Goal: Information Seeking & Learning: Learn about a topic

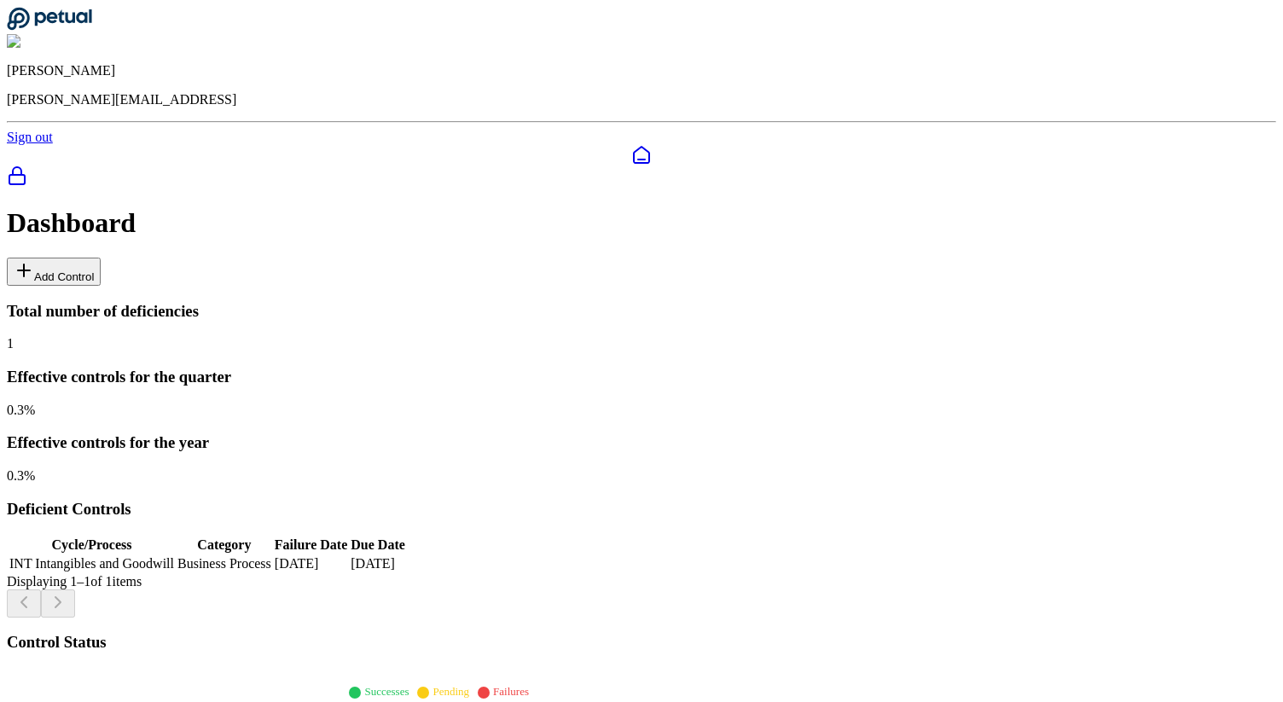
scroll to position [463, 0]
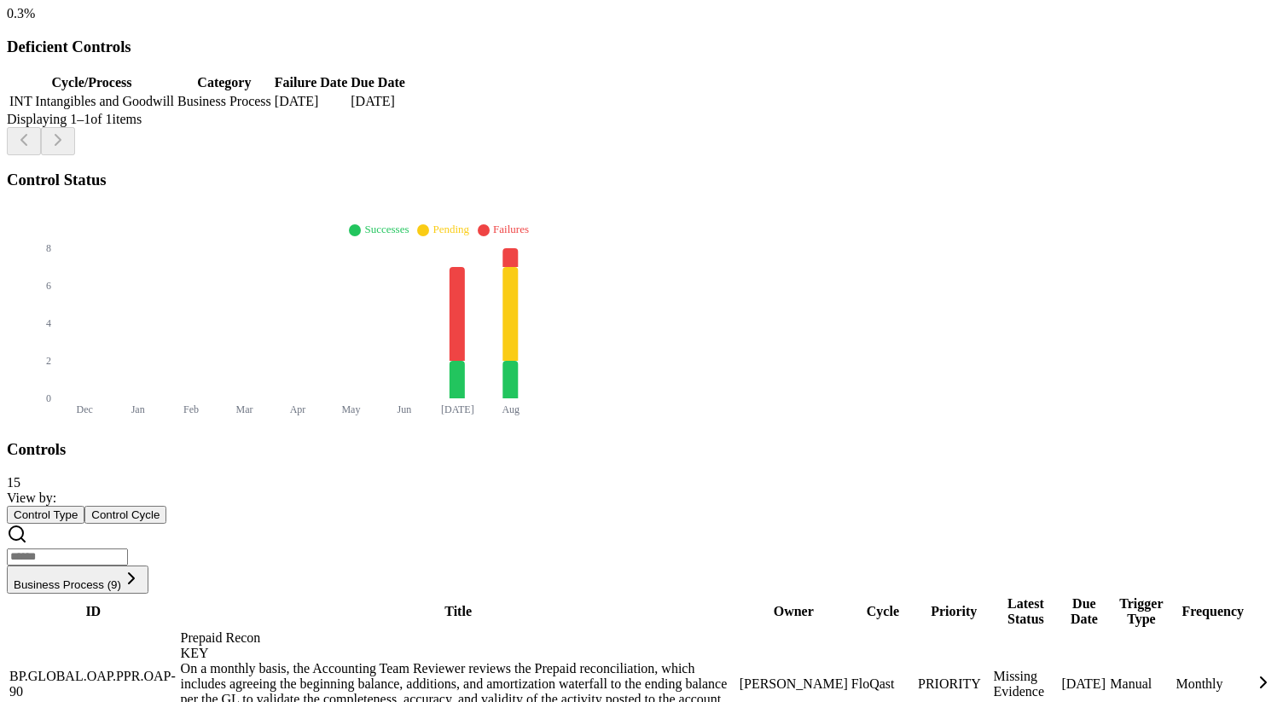
click at [468, 661] on div "On a monthly basis, the Accounting Team Reviewer reviews the Prepaid reconcilia…" at bounding box center [459, 699] width 556 height 77
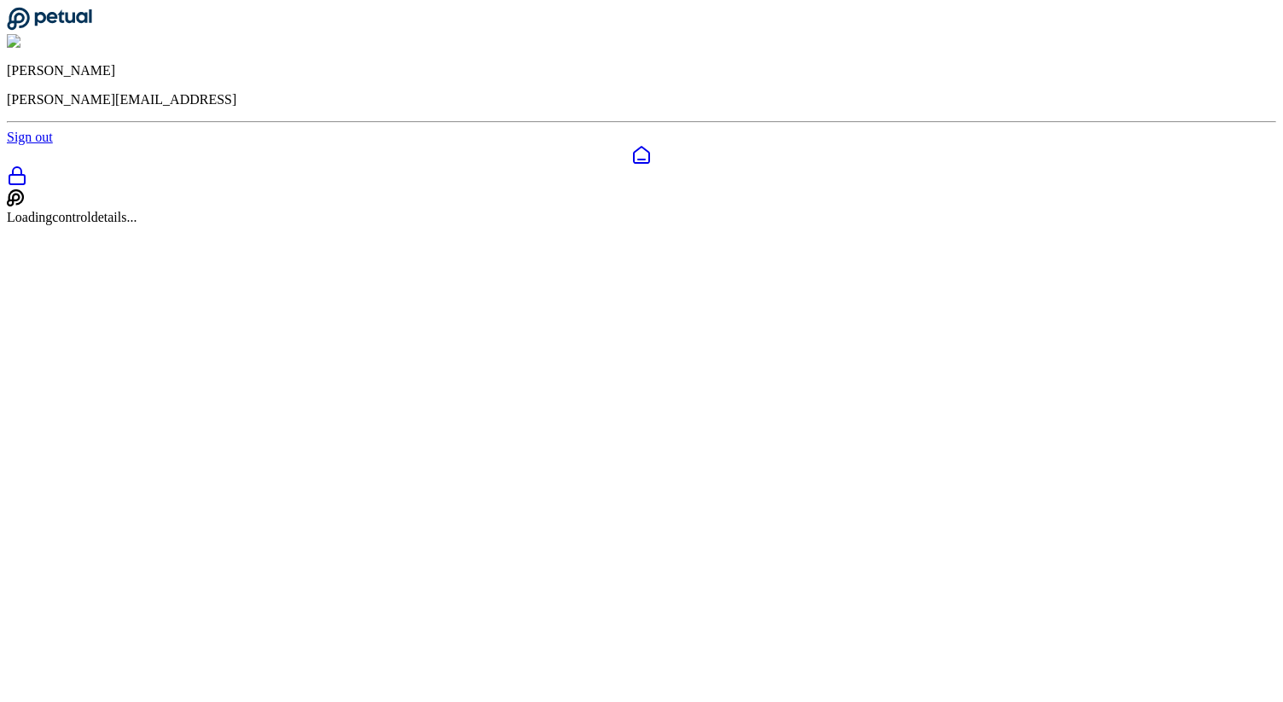
scroll to position [55, 0]
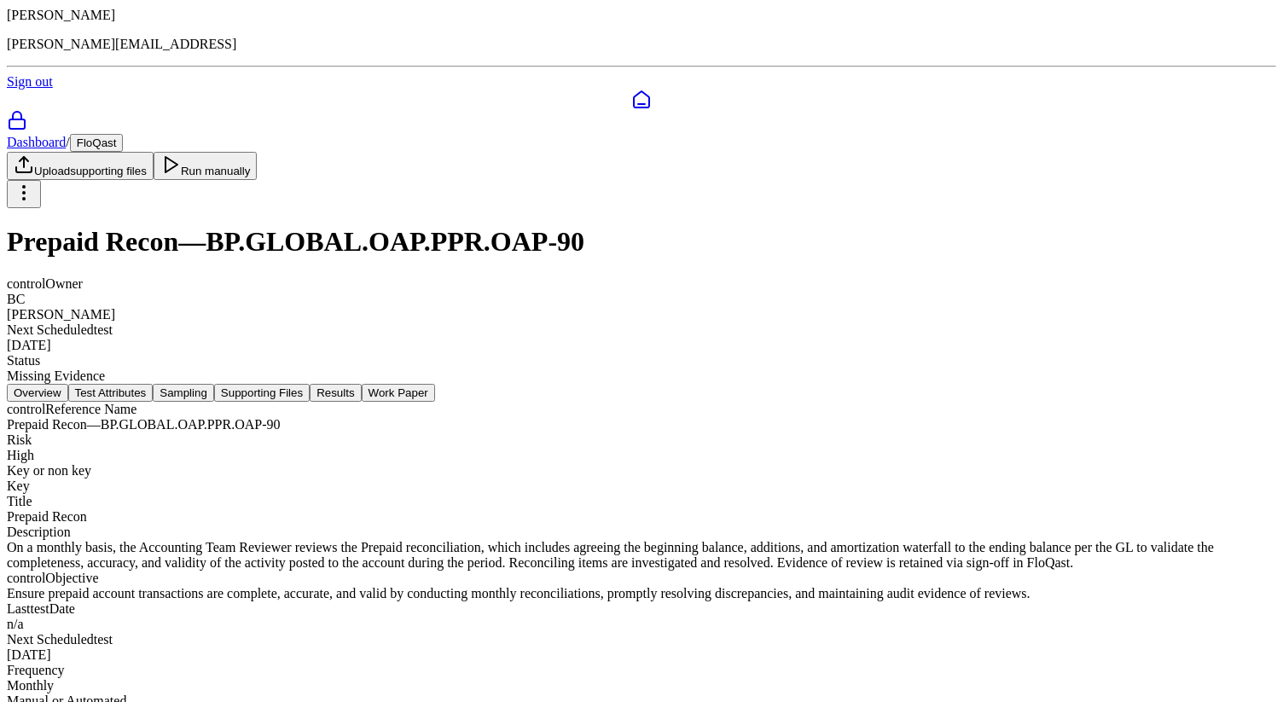
click at [361, 384] on button "Results" at bounding box center [335, 393] width 51 height 18
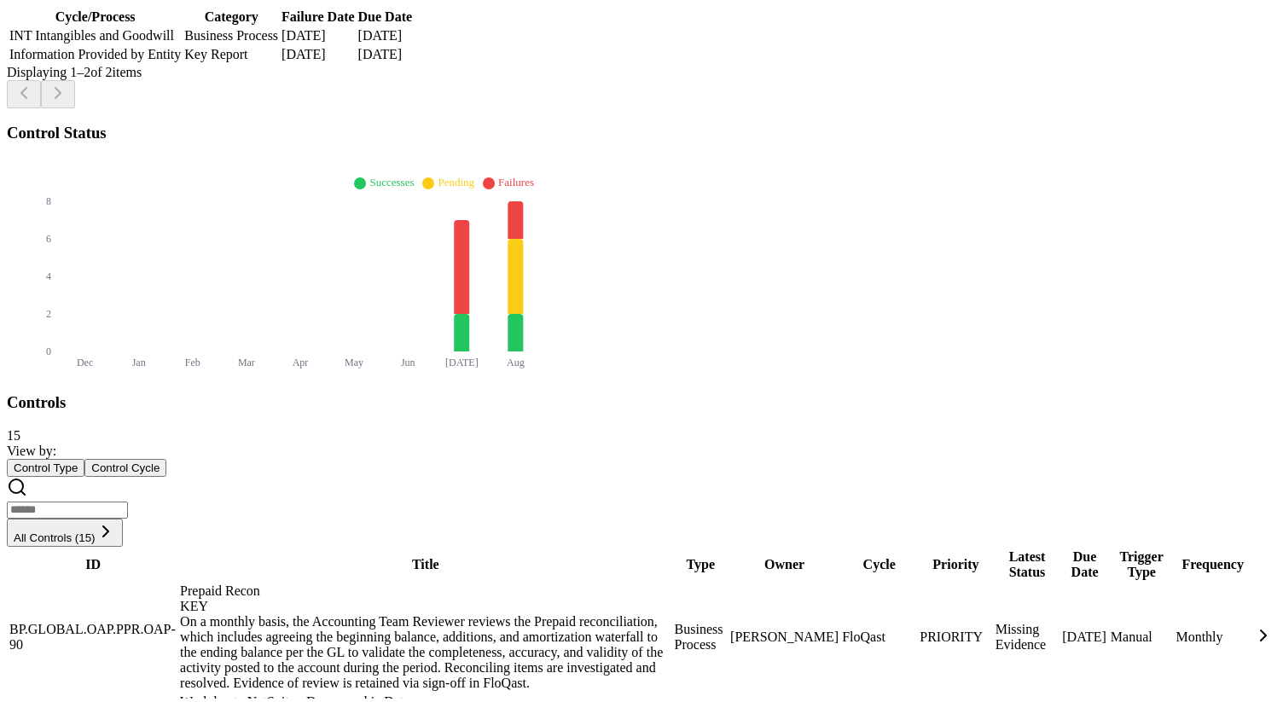
scroll to position [55, 0]
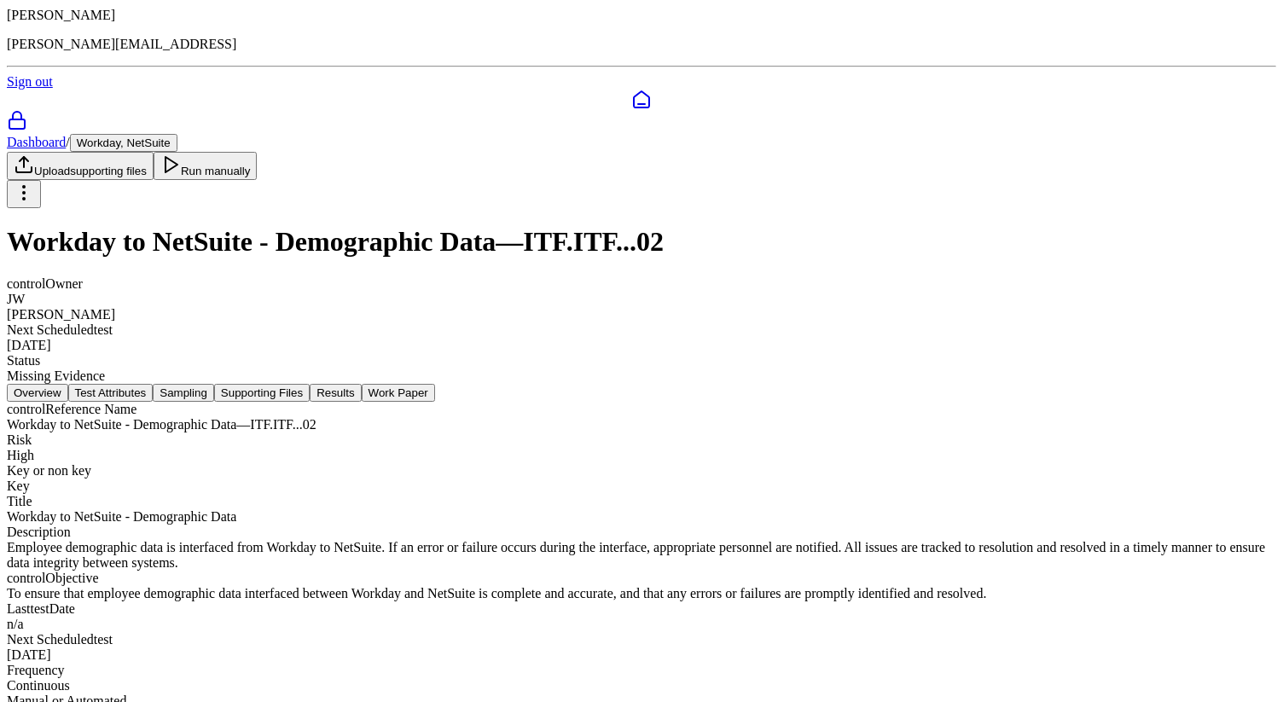
click at [690, 417] on div "Workday to NetSuite - Demographic Data — ITF.ITF...02" at bounding box center [642, 424] width 1270 height 15
click at [361, 384] on button "Results" at bounding box center [335, 393] width 51 height 18
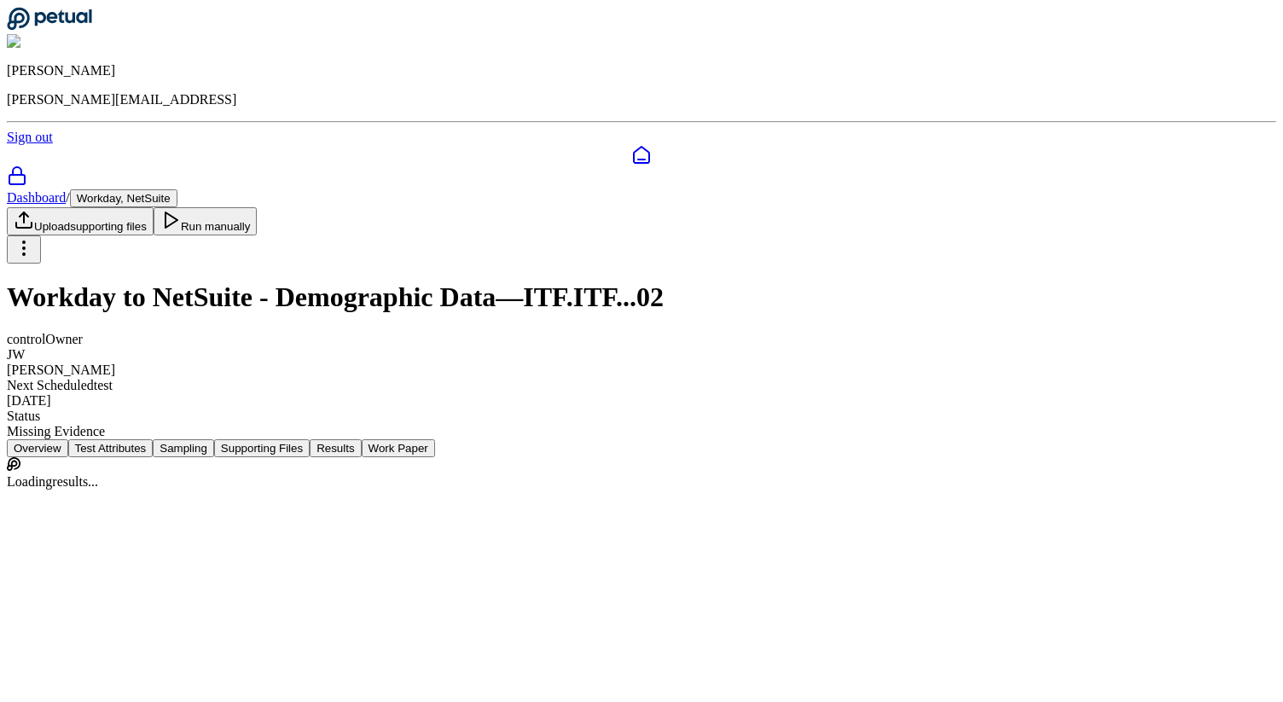
scroll to position [0, 0]
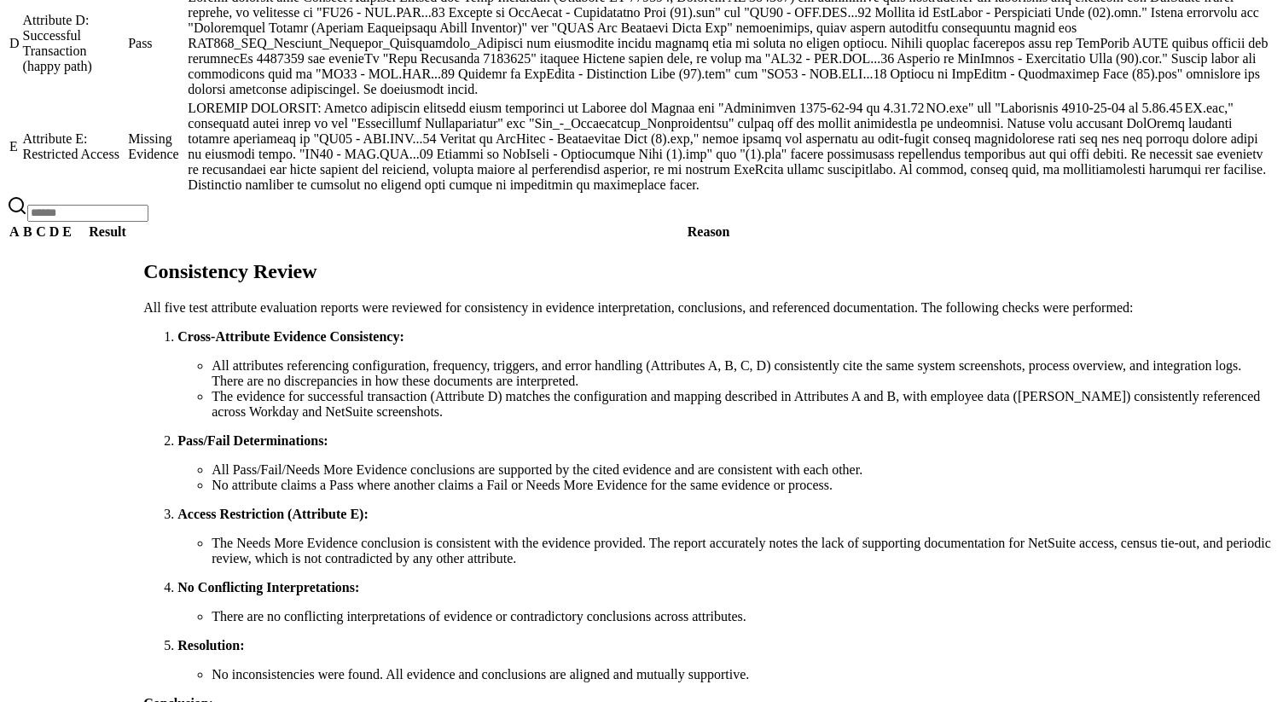
scroll to position [1186, 0]
